Goal: Transaction & Acquisition: Purchase product/service

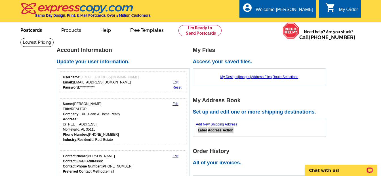
click at [32, 30] on link "Postcards" at bounding box center [31, 29] width 40 height 13
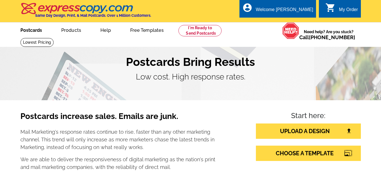
click at [31, 31] on link "Postcards" at bounding box center [31, 29] width 40 height 13
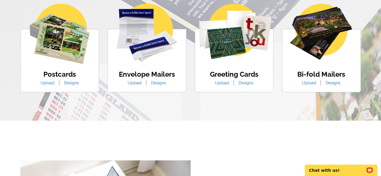
click at [72, 83] on link "Designs" at bounding box center [71, 83] width 23 height 5
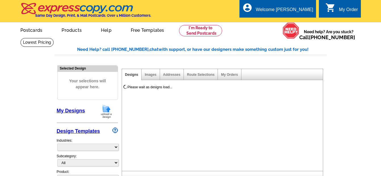
select select "1"
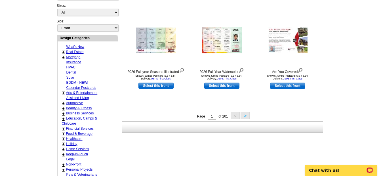
scroll to position [199, 0]
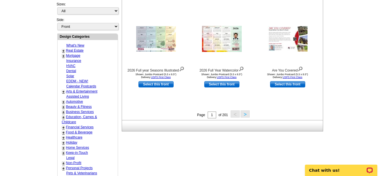
click at [71, 50] on link "Real Estate" at bounding box center [75, 51] width 18 height 4
select select "785"
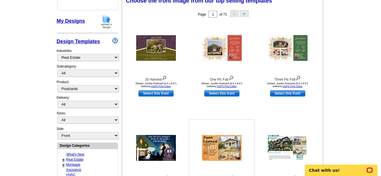
scroll to position [56, 0]
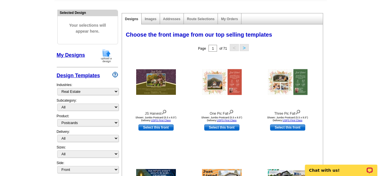
click at [244, 49] on button ">" at bounding box center [244, 47] width 9 height 7
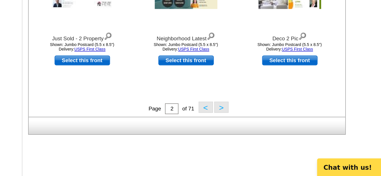
scroll to position [196, 0]
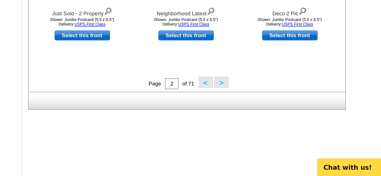
click at [242, 116] on button ">" at bounding box center [244, 116] width 9 height 7
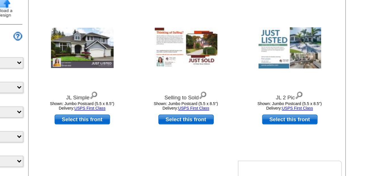
scroll to position [102, 0]
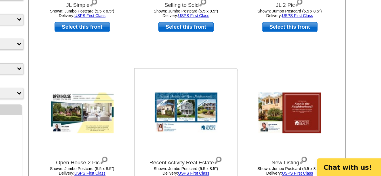
click at [228, 129] on img at bounding box center [222, 136] width 40 height 26
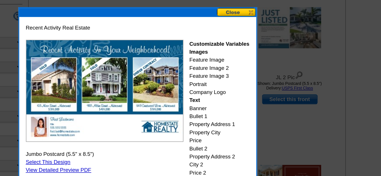
scroll to position [120, 0]
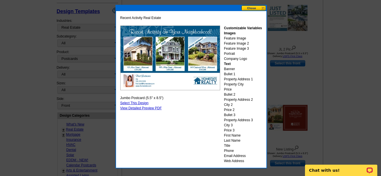
click at [139, 102] on link "Select This Design" at bounding box center [134, 103] width 28 height 4
select select "2"
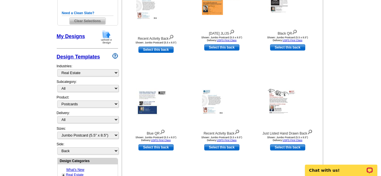
scroll to position [170, 0]
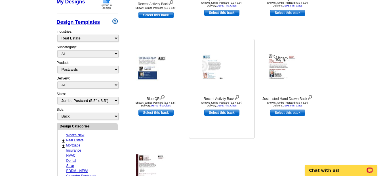
click at [222, 114] on link "Select this back" at bounding box center [221, 113] width 35 height 6
select select "front"
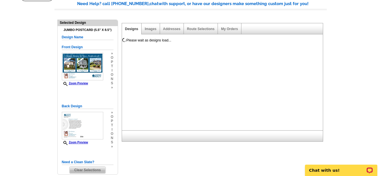
scroll to position [31, 0]
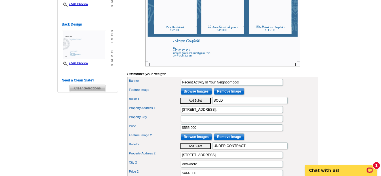
scroll to position [142, 0]
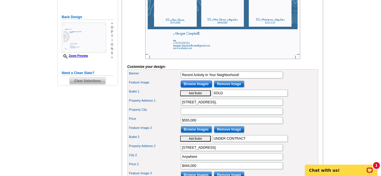
click at [197, 87] on input "Browse Images" at bounding box center [196, 84] width 31 height 7
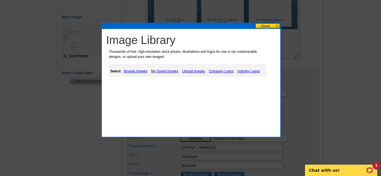
click at [140, 71] on link "Browse Images" at bounding box center [136, 71] width 26 height 7
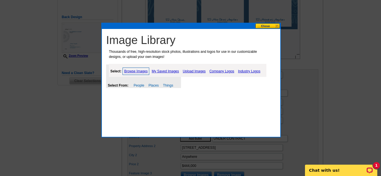
click at [266, 27] on button at bounding box center [267, 25] width 25 height 5
